Goal: Information Seeking & Learning: Check status

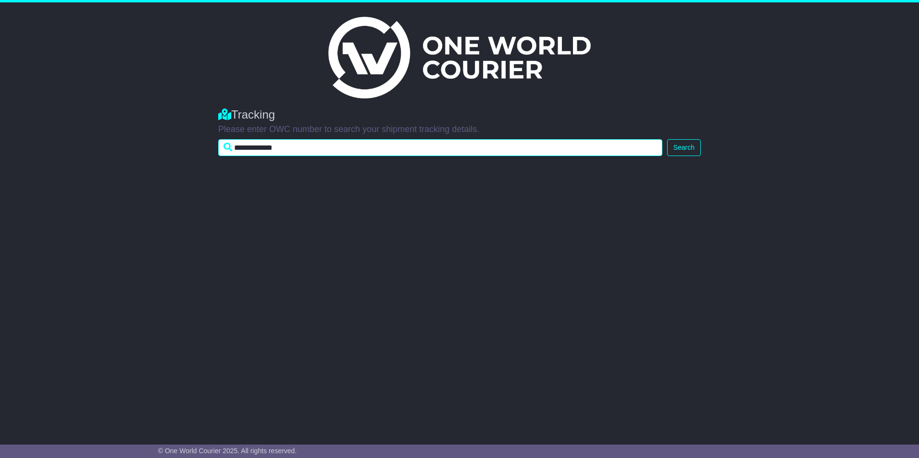
type input "**********"
click at [667, 139] on button "Search" at bounding box center [684, 147] width 34 height 17
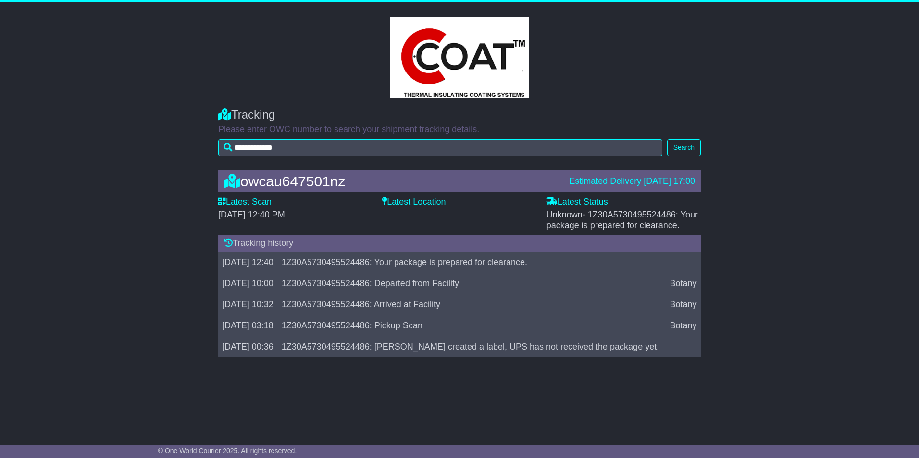
click at [417, 202] on label "Latest Location" at bounding box center [413, 202] width 63 height 11
click at [384, 199] on icon at bounding box center [384, 201] width 5 height 9
